Goal: Task Accomplishment & Management: Manage account settings

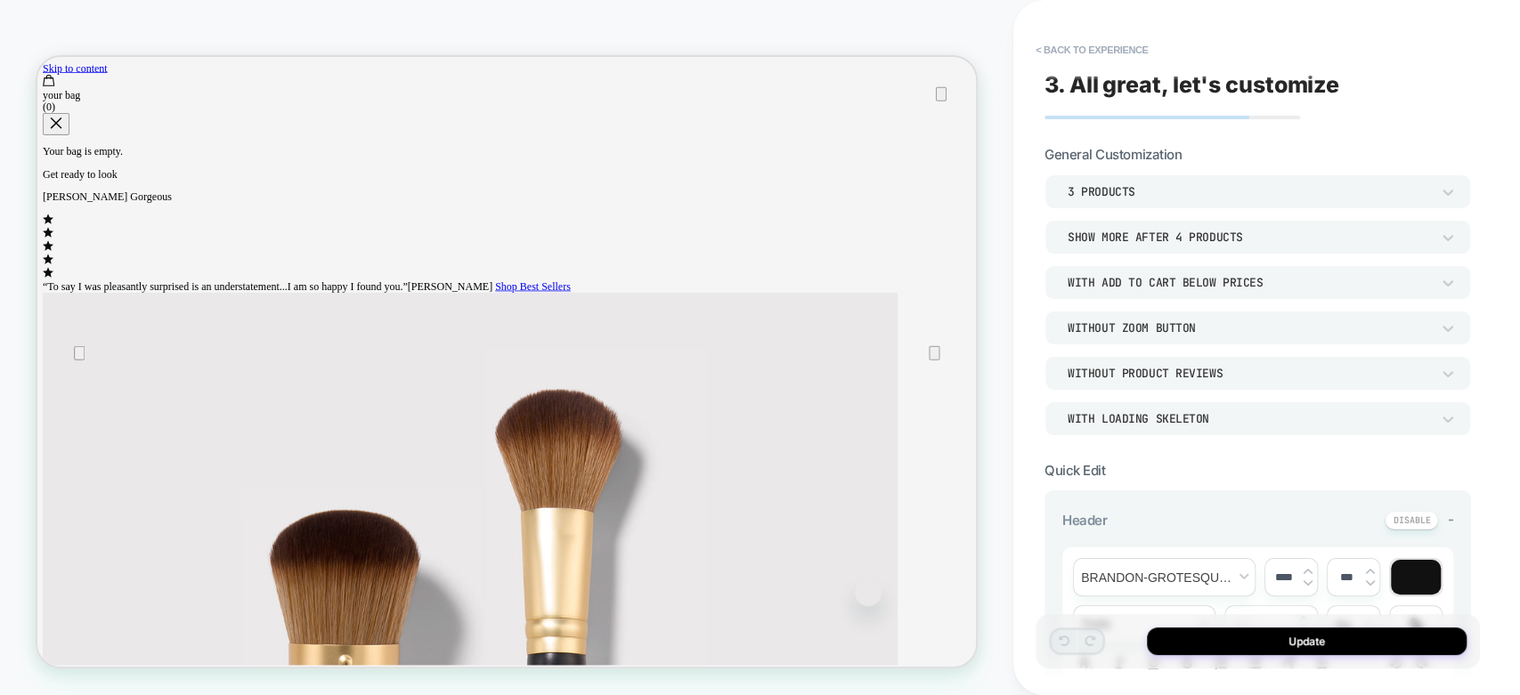
drag, startPoint x: 0, startPoint y: 0, endPoint x: 1100, endPoint y: 68, distance: 1102.4
click at [1099, 57] on button "< Back to experience" at bounding box center [1091, 50] width 130 height 28
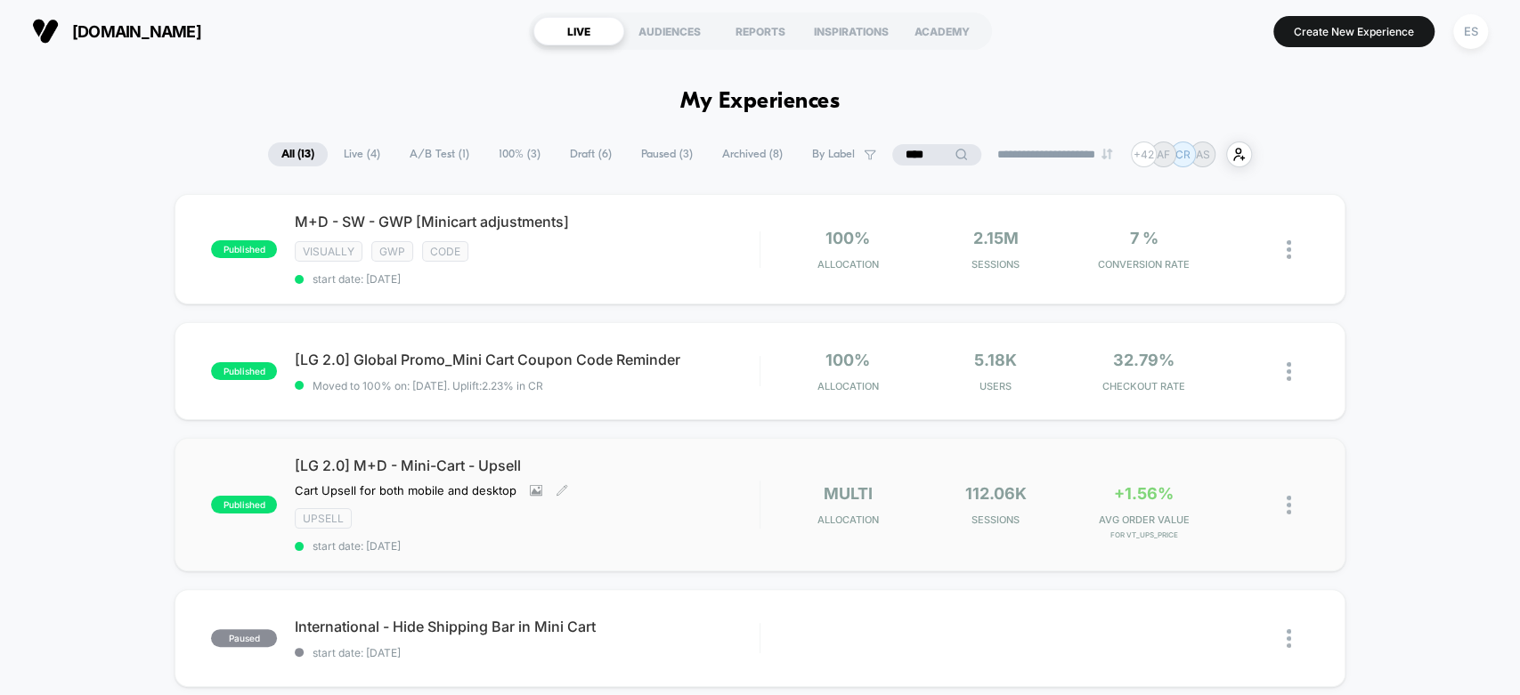
click at [426, 469] on div "[LG 2.0] M+D - Mini-Cart - Upsell Cart Upsell for both mobile and desktop Click…" at bounding box center [527, 505] width 464 height 96
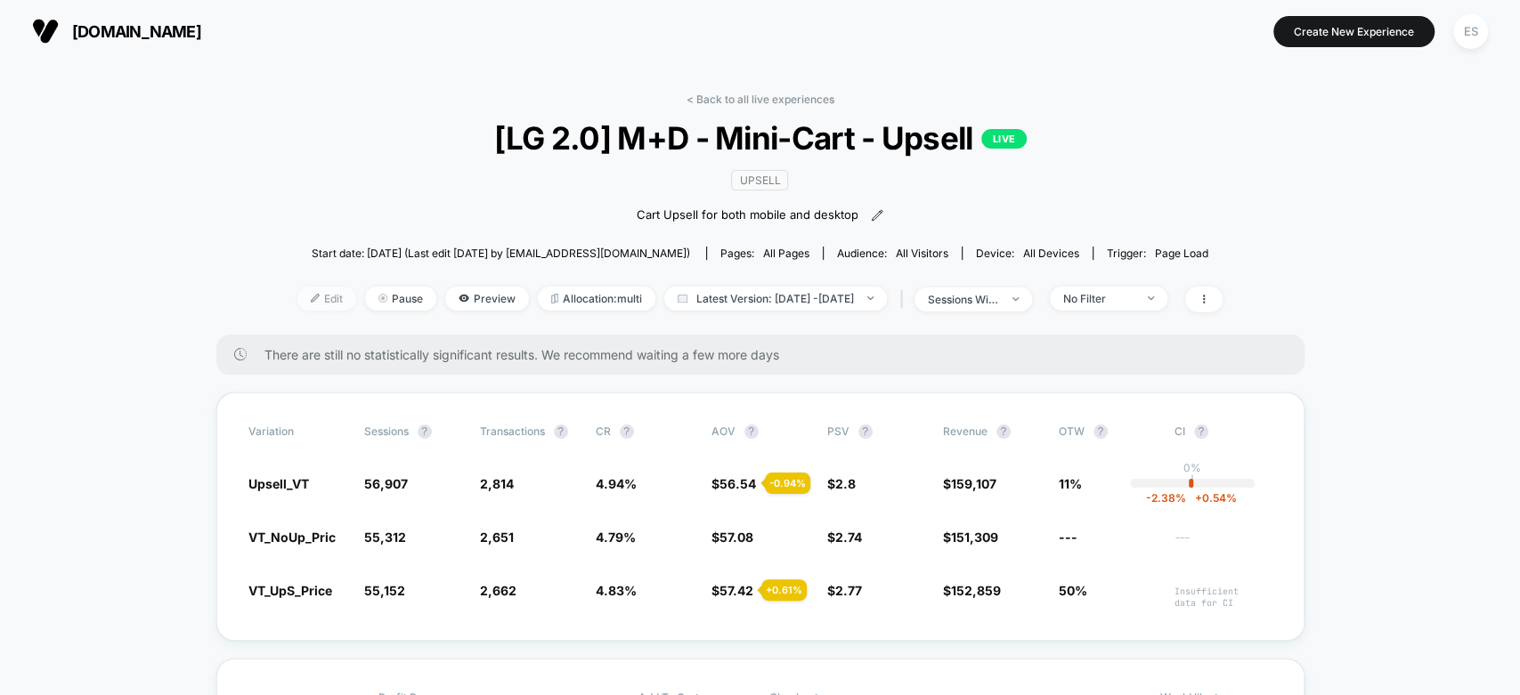
click at [297, 296] on span "Edit" at bounding box center [326, 299] width 59 height 24
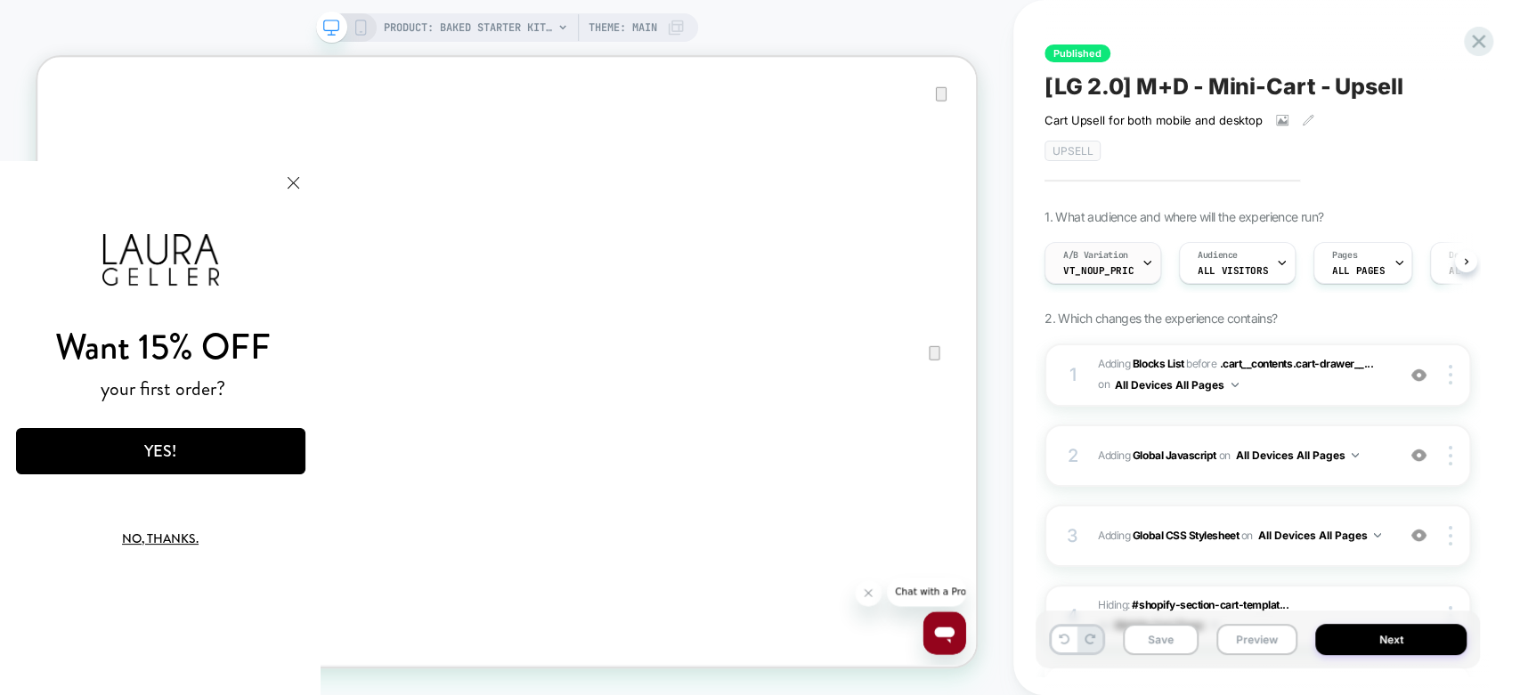
click at [1141, 272] on div at bounding box center [1147, 263] width 12 height 40
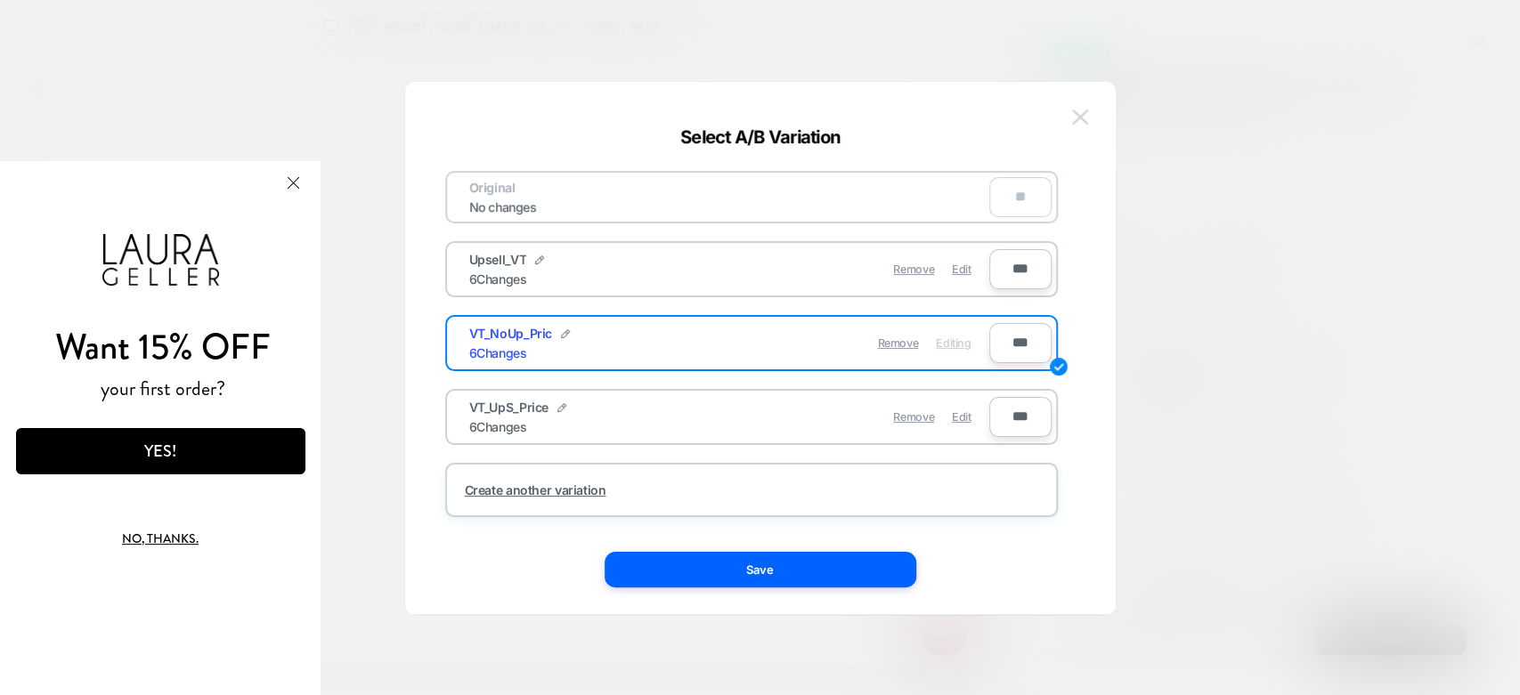
click at [1075, 115] on img at bounding box center [1080, 117] width 16 height 15
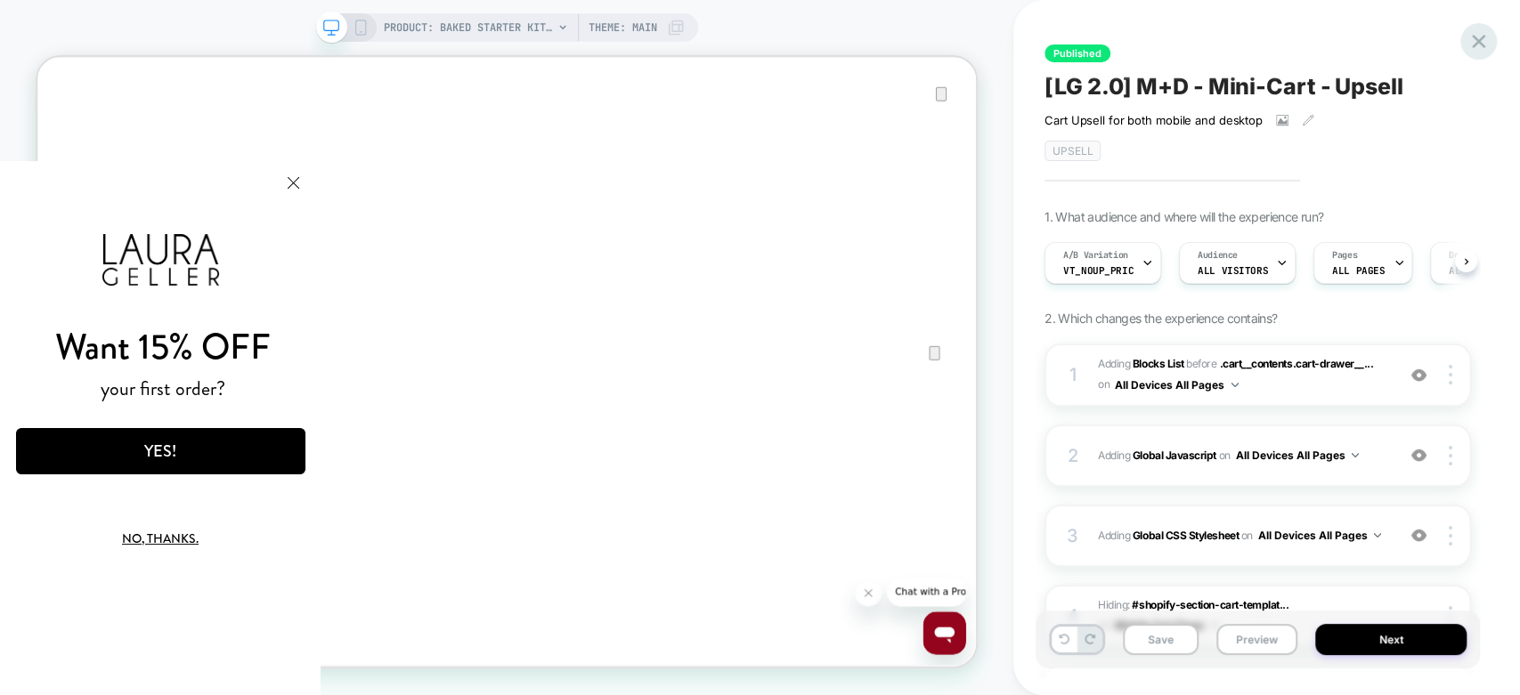
click at [1485, 41] on icon at bounding box center [1478, 41] width 24 height 24
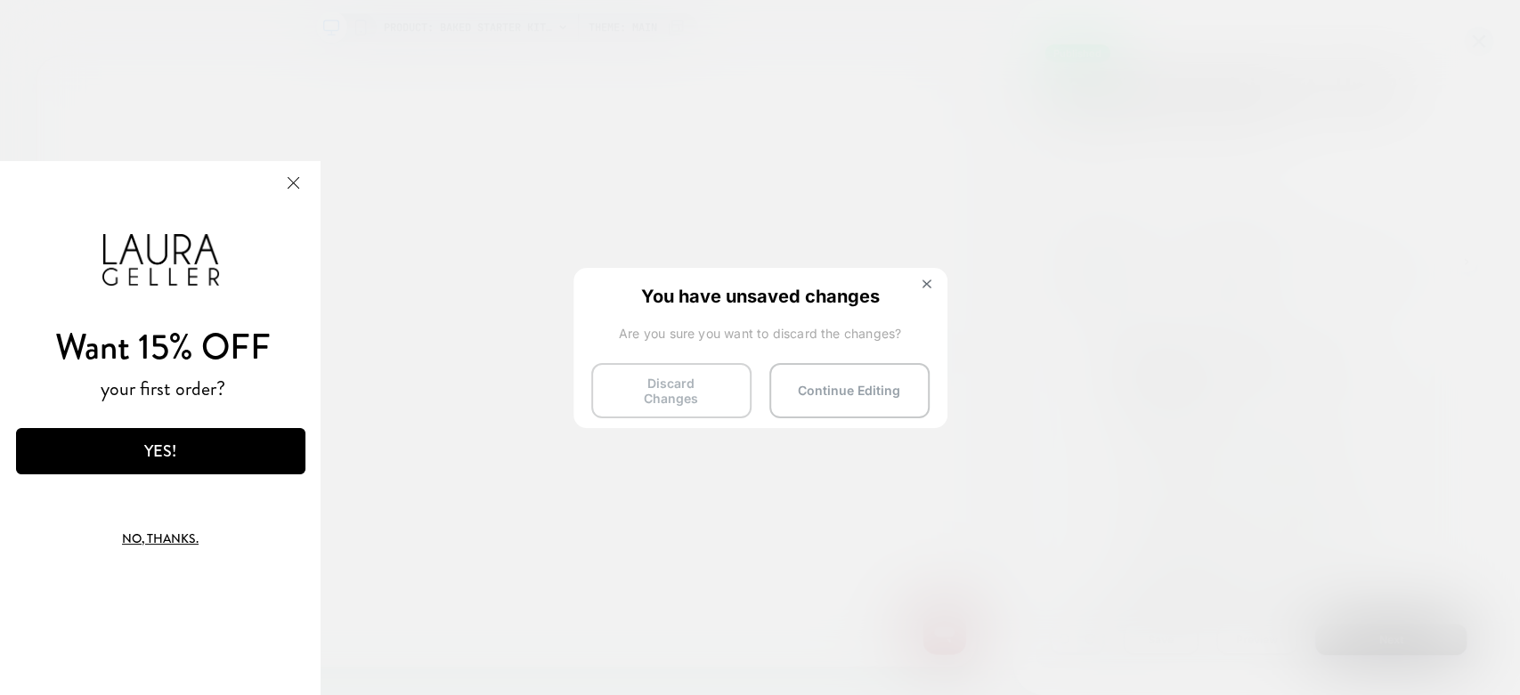
click at [702, 372] on button "Discard Changes" at bounding box center [671, 390] width 160 height 55
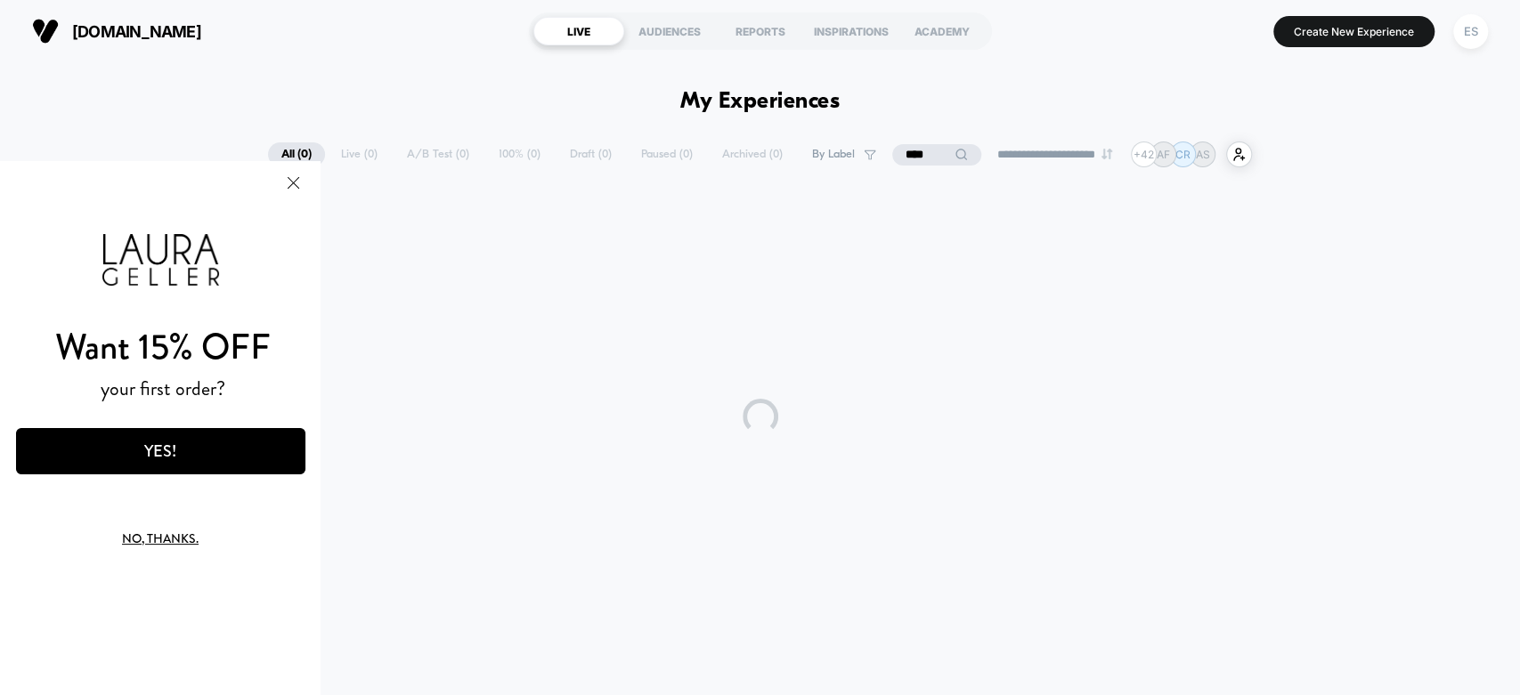
click at [295, 181] on button "Close Modal" at bounding box center [293, 182] width 48 height 43
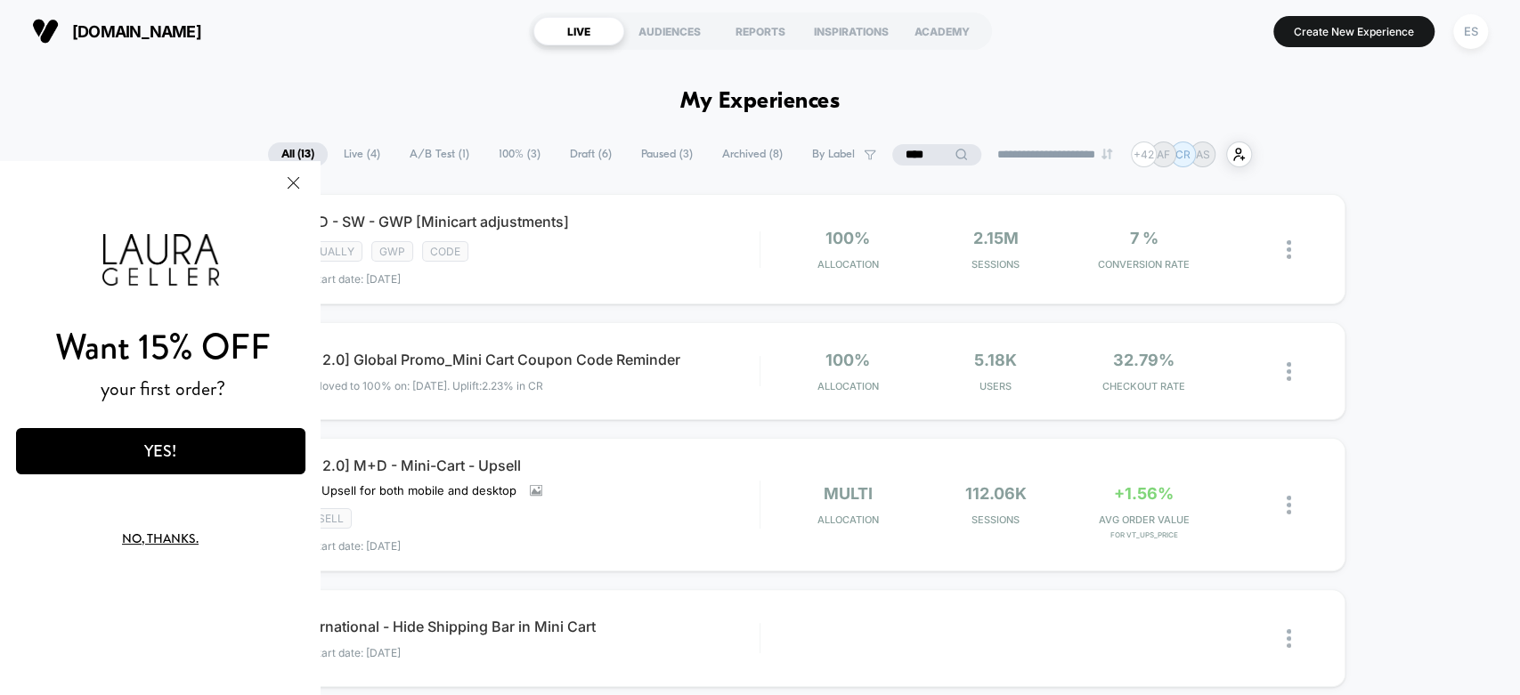
click at [285, 181] on button "Close Modal" at bounding box center [293, 182] width 48 height 43
click at [295, 183] on button "Close Modal" at bounding box center [293, 182] width 48 height 43
click at [157, 540] on button "No, thanks." at bounding box center [160, 538] width 226 height 42
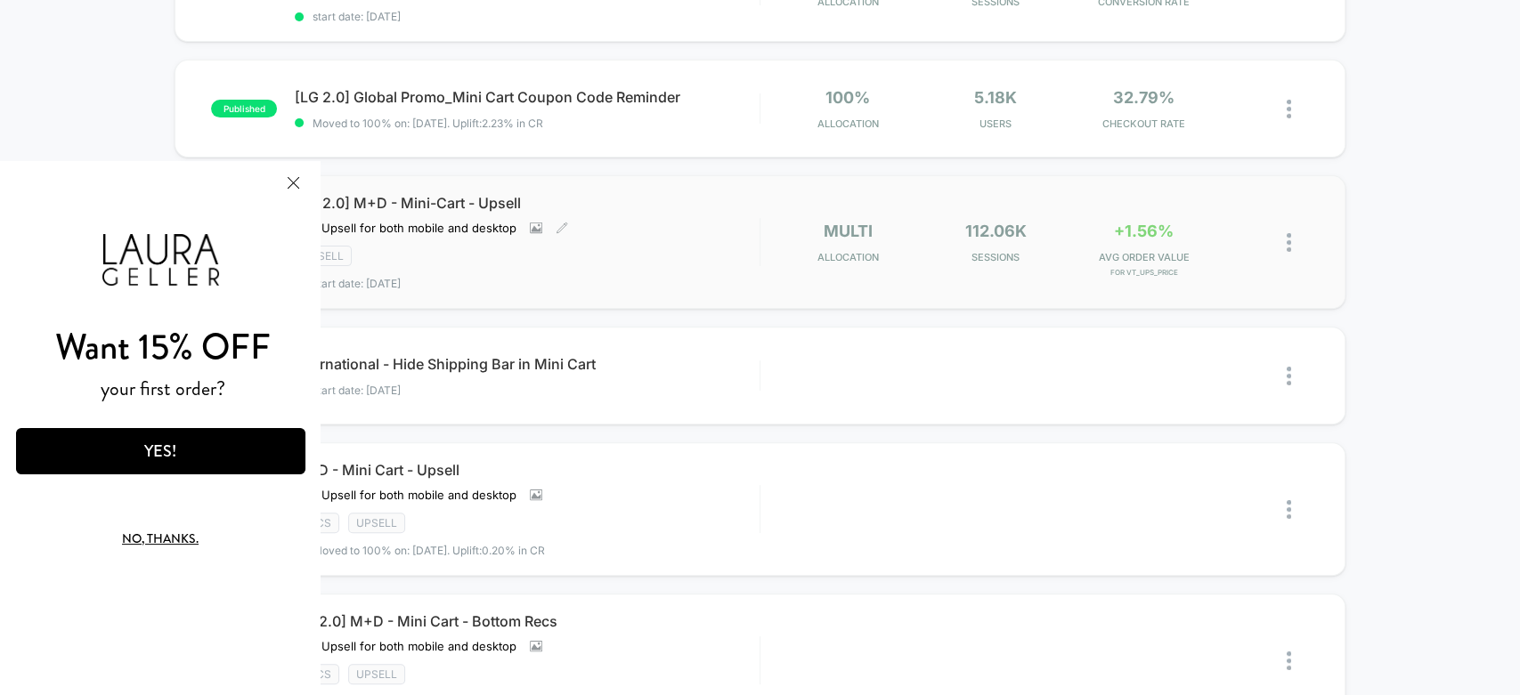
scroll to position [296, 0]
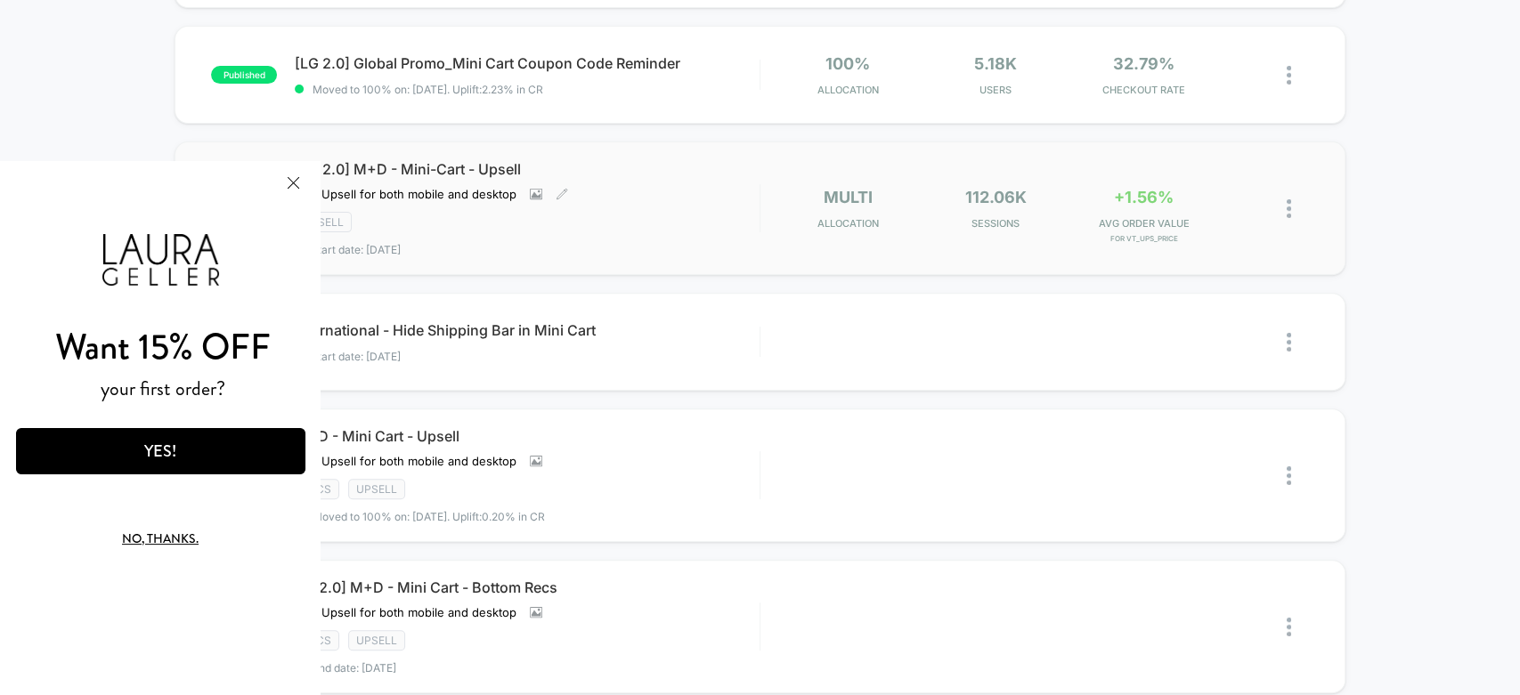
click at [434, 160] on span "[LG 2.0] M+D - Mini-Cart - Upsell" at bounding box center [527, 169] width 464 height 18
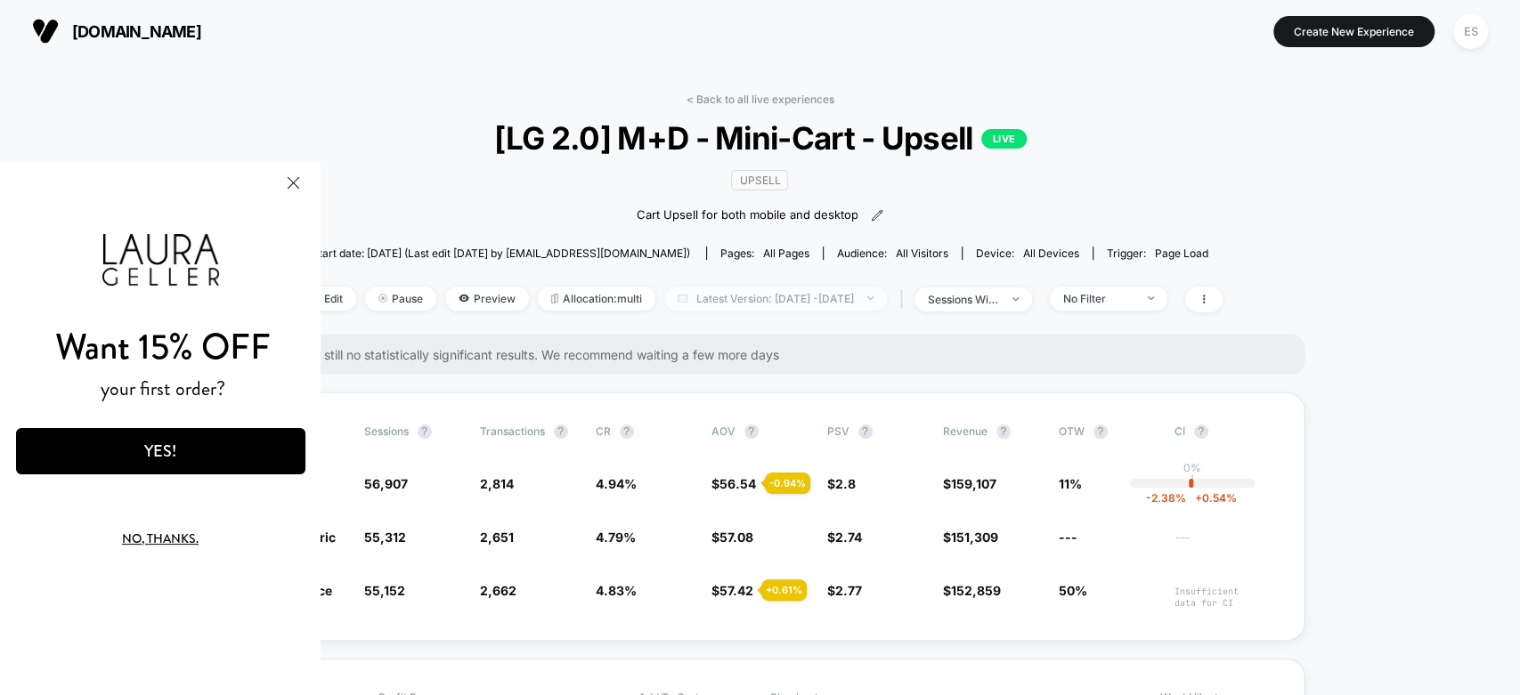
click at [704, 299] on span "Latest Version: Sep 14, 2025 - Sep 15, 2025" at bounding box center [775, 299] width 223 height 24
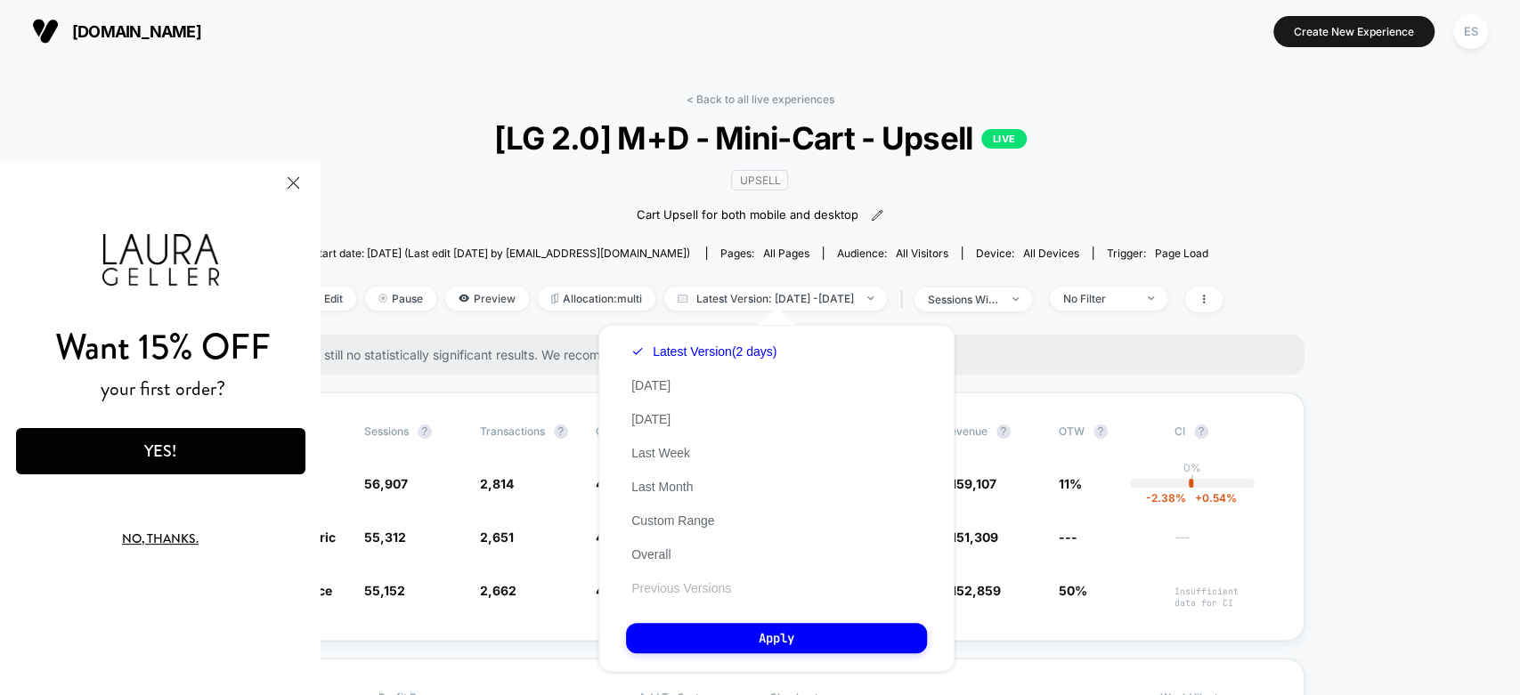
click at [678, 588] on button "Previous Versions" at bounding box center [681, 588] width 110 height 16
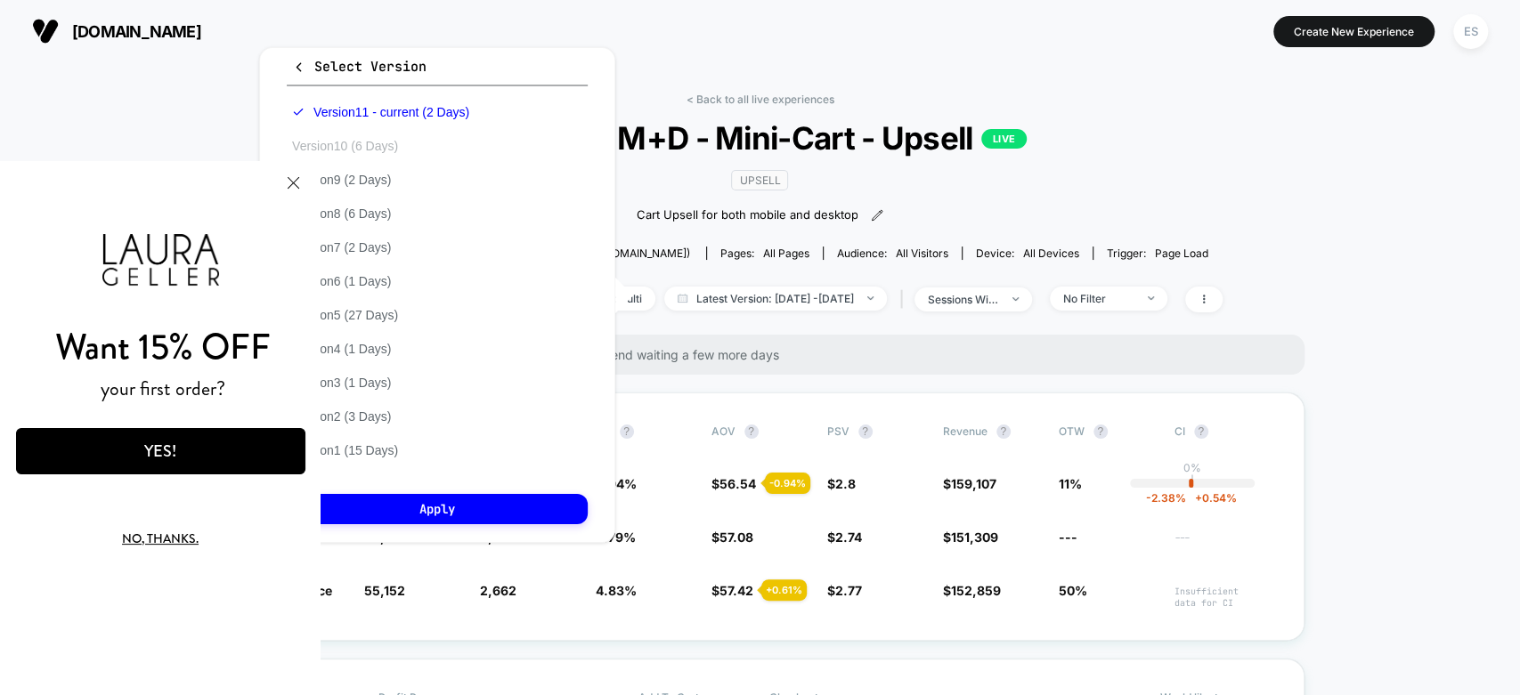
click at [354, 143] on button "Version 10 (6 Days)" at bounding box center [345, 146] width 117 height 16
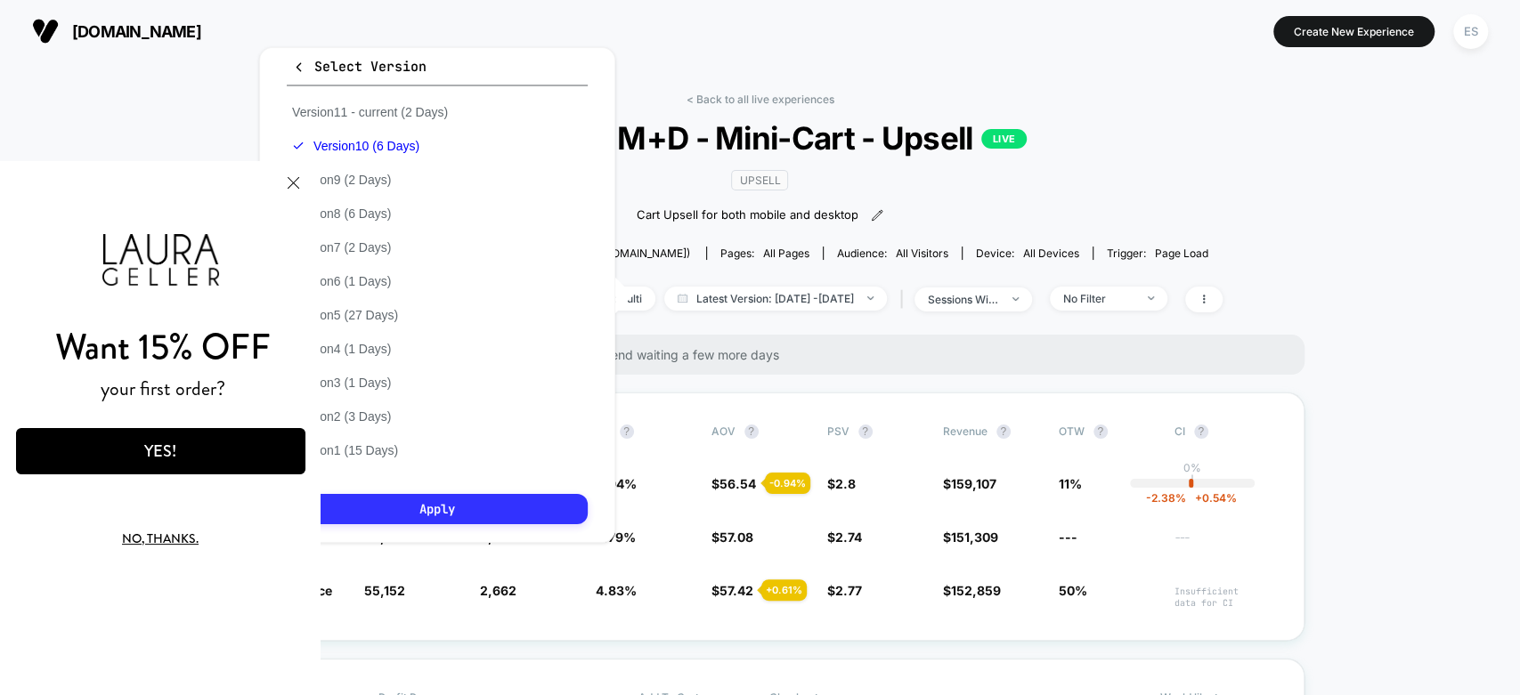
click at [452, 510] on button "Apply" at bounding box center [437, 509] width 301 height 30
